Goal: Navigation & Orientation: Find specific page/section

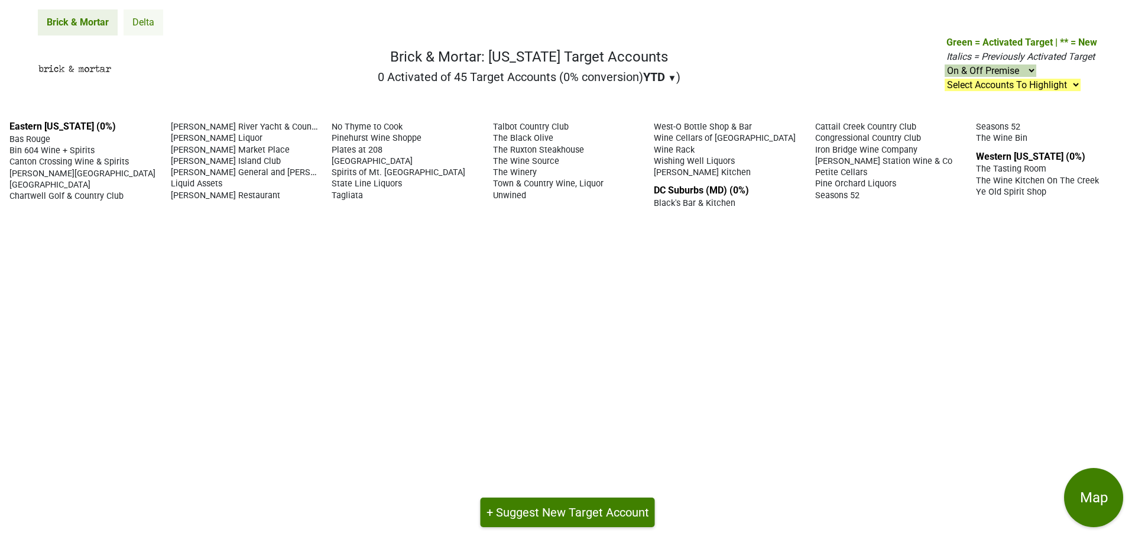
click at [142, 22] on link "Delta" at bounding box center [144, 22] width 40 height 26
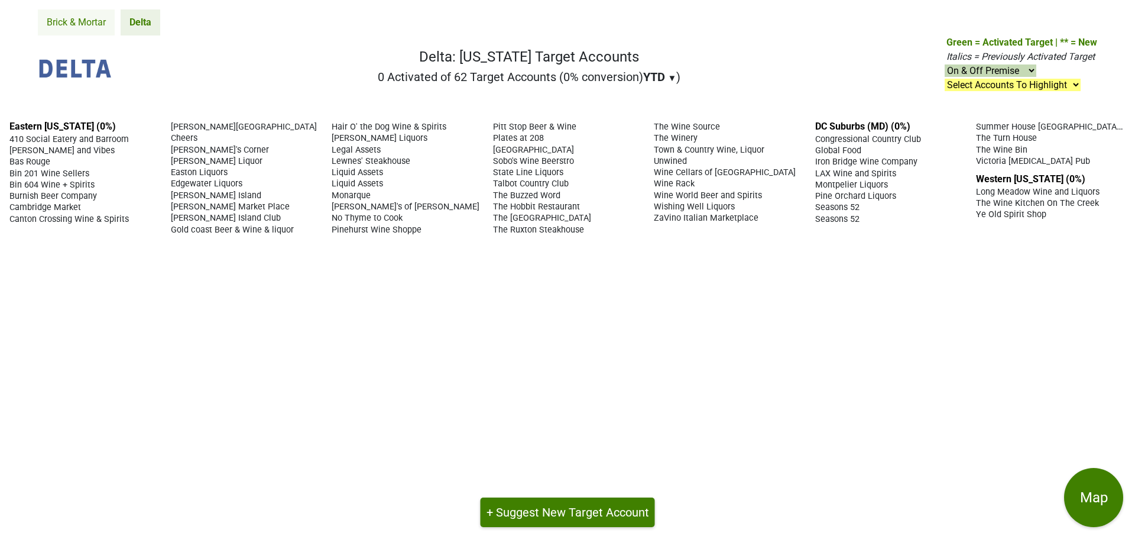
click at [88, 22] on link "Brick & Mortar" at bounding box center [76, 22] width 77 height 26
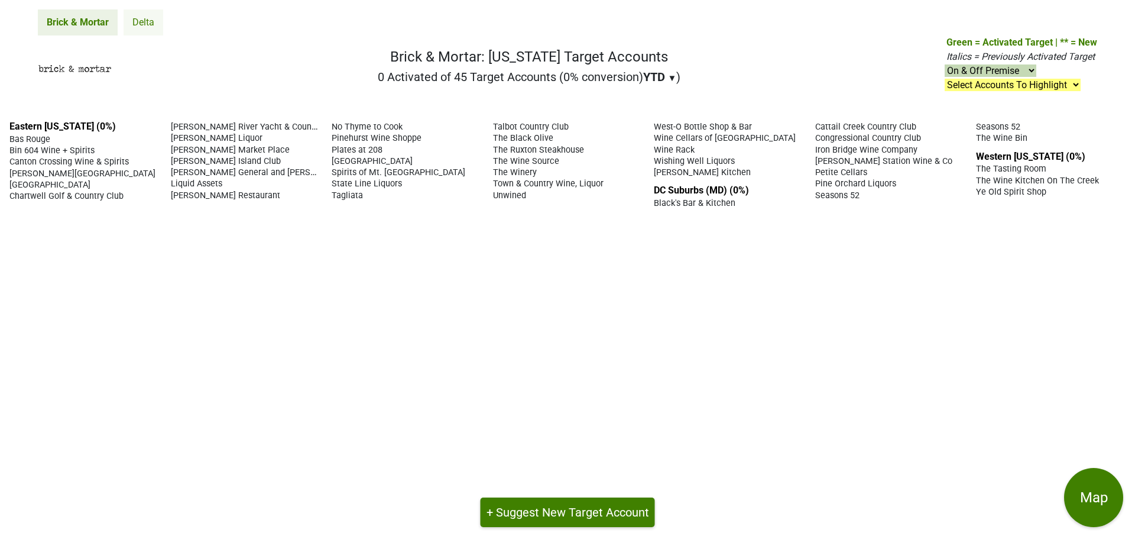
click at [132, 20] on link "Delta" at bounding box center [144, 22] width 40 height 26
